Goal: Information Seeking & Learning: Learn about a topic

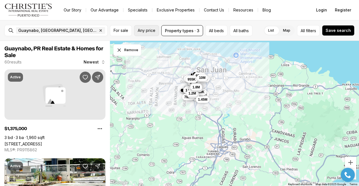
click at [152, 30] on span "Any price" at bounding box center [147, 30] width 18 height 4
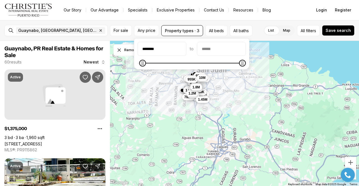
type input "********"
click at [211, 48] on input "priceMax" at bounding box center [221, 48] width 48 height 13
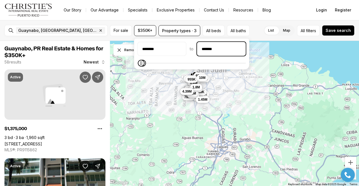
type input "********"
click at [262, 28] on div "For sale $350K+ Property types · 3 All beds All baths List Map List Map All fil…" at bounding box center [232, 30] width 245 height 11
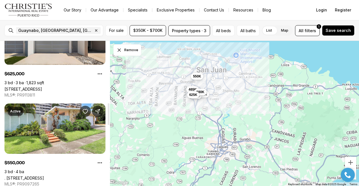
scroll to position [364, 0]
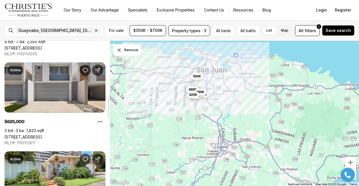
click at [42, 135] on link "[STREET_ADDRESS]" at bounding box center [23, 137] width 38 height 5
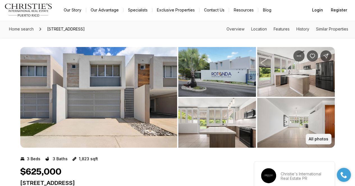
click at [312, 142] on button "All photos" at bounding box center [318, 139] width 26 height 11
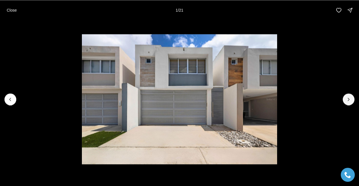
click at [352, 98] on button "Next slide" at bounding box center [349, 100] width 12 height 12
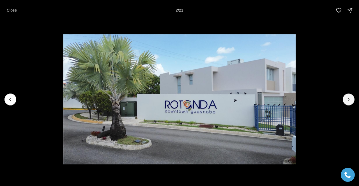
click at [352, 98] on button "Next slide" at bounding box center [349, 100] width 12 height 12
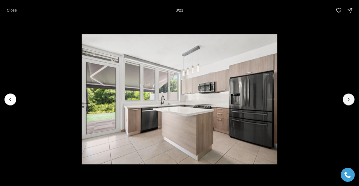
click at [352, 98] on button "Next slide" at bounding box center [349, 100] width 12 height 12
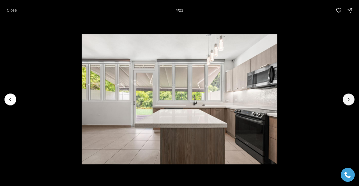
click at [352, 98] on button "Next slide" at bounding box center [349, 100] width 12 height 12
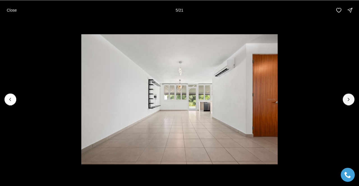
click at [352, 98] on button "Next slide" at bounding box center [349, 100] width 12 height 12
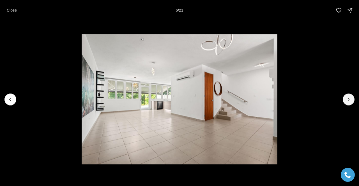
click at [352, 98] on button "Next slide" at bounding box center [349, 100] width 12 height 12
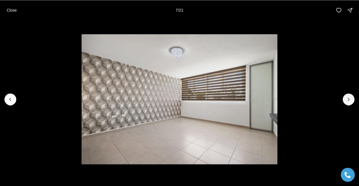
click at [352, 98] on button "Next slide" at bounding box center [349, 100] width 12 height 12
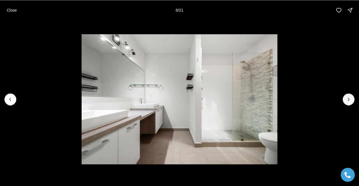
click at [352, 98] on button "Next slide" at bounding box center [349, 100] width 12 height 12
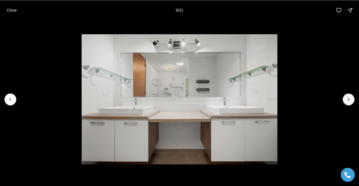
click at [352, 98] on button "Next slide" at bounding box center [349, 100] width 12 height 12
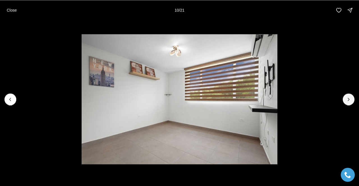
click at [352, 98] on button "Next slide" at bounding box center [349, 100] width 12 height 12
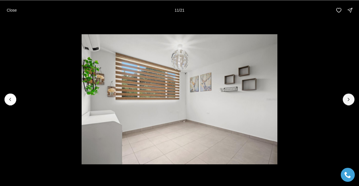
click at [352, 98] on button "Next slide" at bounding box center [349, 100] width 12 height 12
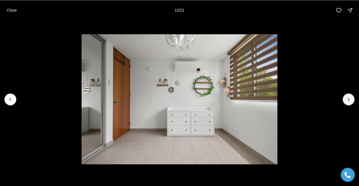
click at [352, 98] on button "Next slide" at bounding box center [349, 100] width 12 height 12
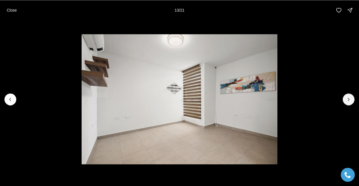
click at [352, 98] on button "Next slide" at bounding box center [349, 100] width 12 height 12
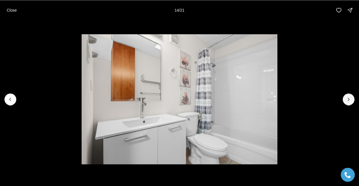
click at [352, 98] on button "Next slide" at bounding box center [349, 100] width 12 height 12
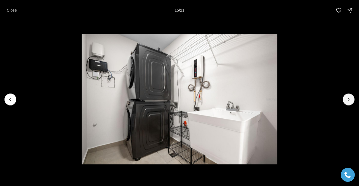
click at [352, 98] on button "Next slide" at bounding box center [349, 100] width 12 height 12
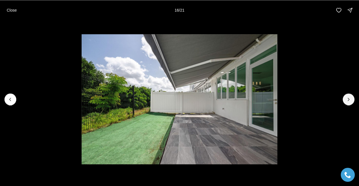
click at [352, 98] on button "Next slide" at bounding box center [349, 100] width 12 height 12
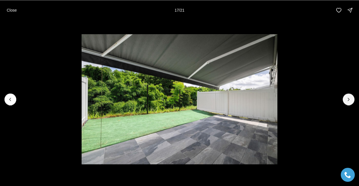
click at [352, 98] on button "Next slide" at bounding box center [349, 100] width 12 height 12
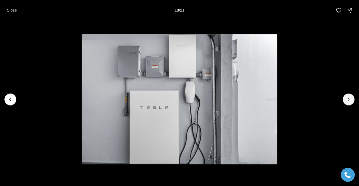
click at [352, 98] on button "Next slide" at bounding box center [349, 100] width 12 height 12
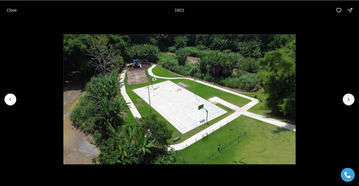
click at [352, 98] on button "Next slide" at bounding box center [349, 100] width 12 height 12
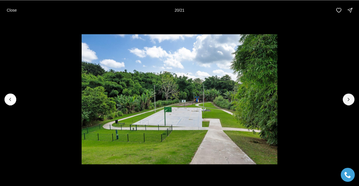
click at [353, 100] on button "Next slide" at bounding box center [349, 100] width 12 height 12
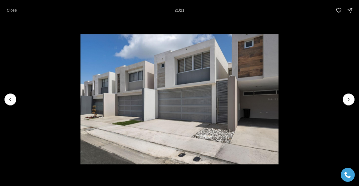
click at [8, 13] on button "Close" at bounding box center [11, 9] width 17 height 11
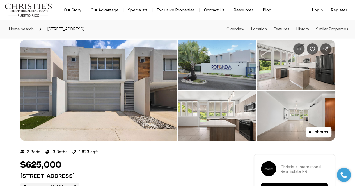
scroll to position [7, 0]
